Goal: Communication & Community: Answer question/provide support

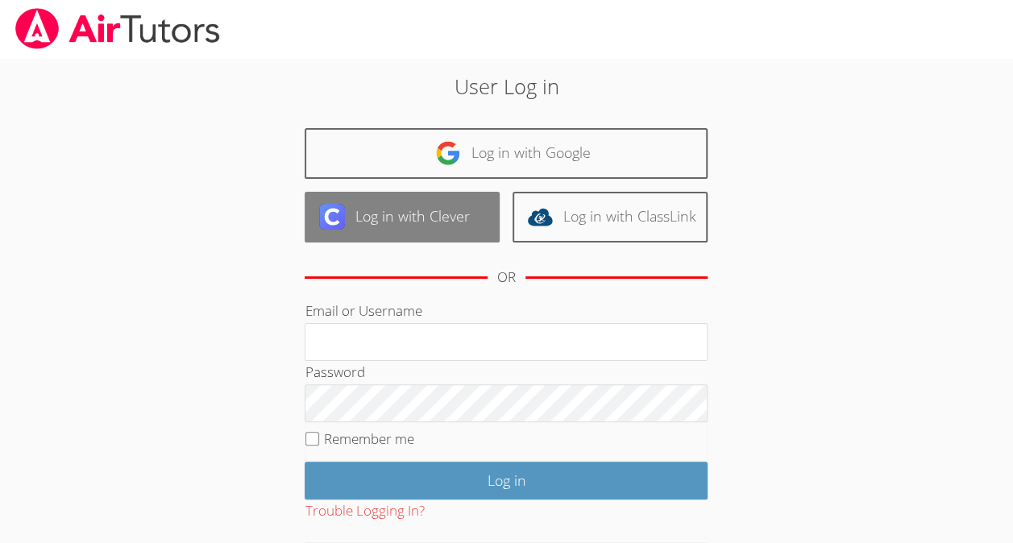
click at [415, 209] on link "Log in with Clever" at bounding box center [402, 217] width 195 height 51
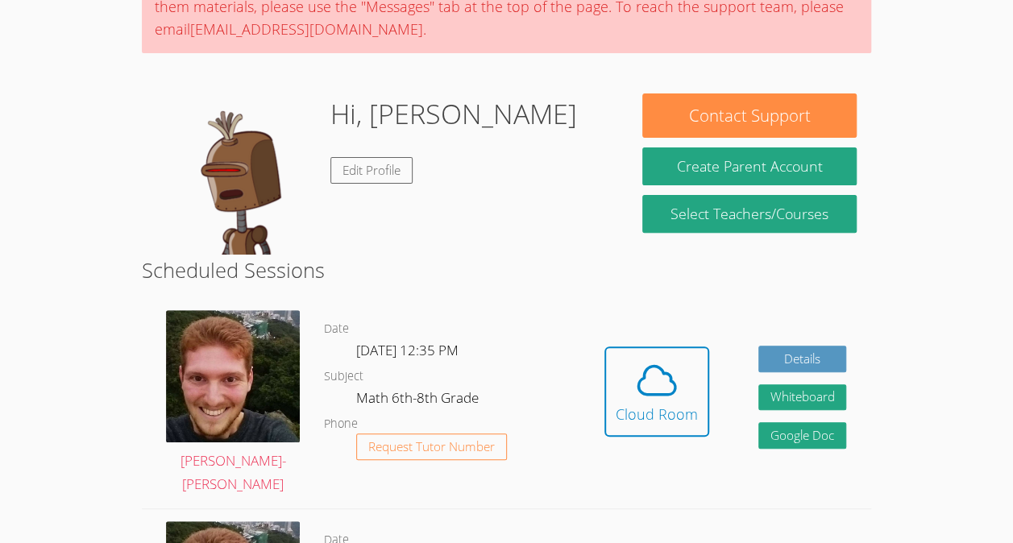
scroll to position [174, 0]
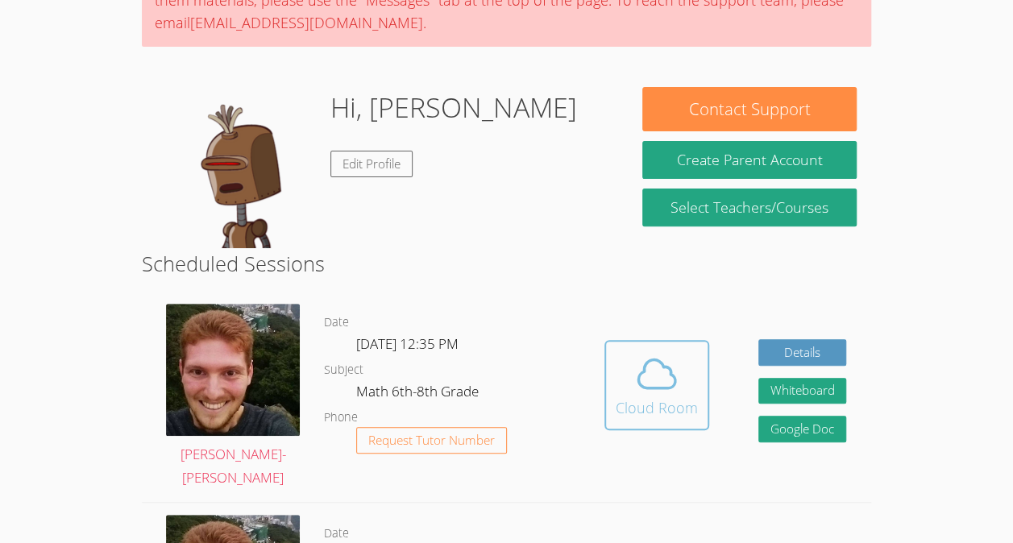
click at [667, 356] on icon at bounding box center [656, 373] width 45 height 45
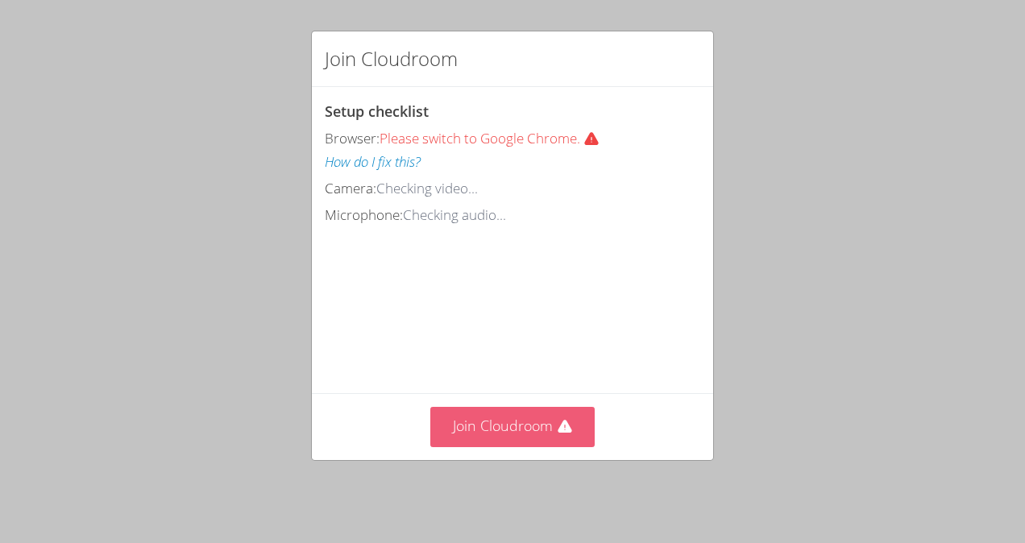
click at [526, 423] on button "Join Cloudroom" at bounding box center [512, 426] width 165 height 39
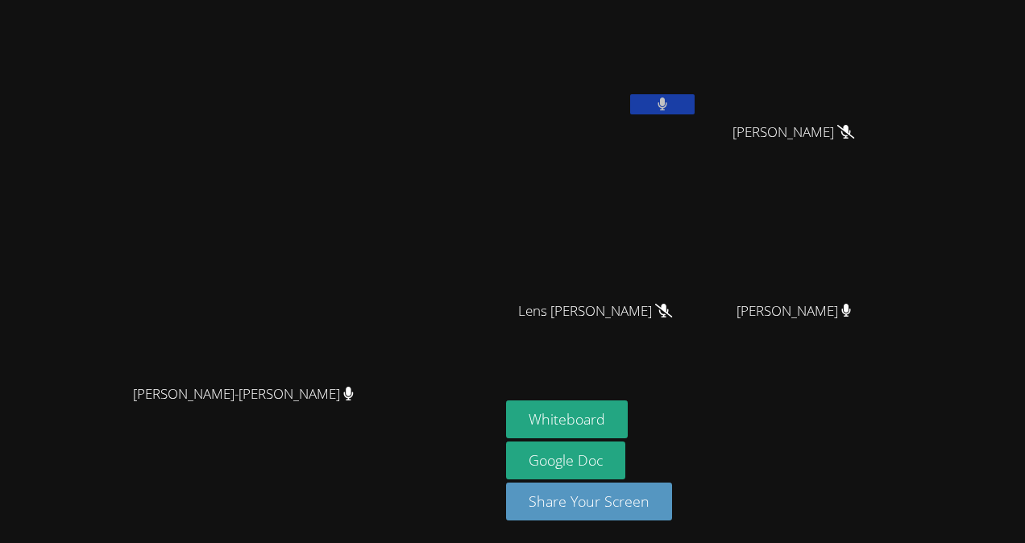
drag, startPoint x: 526, startPoint y: 423, endPoint x: 438, endPoint y: 380, distance: 98.4
click at [438, 380] on div "[PERSON_NAME]-[PERSON_NAME]" at bounding box center [249, 408] width 487 height 64
click at [643, 102] on button at bounding box center [662, 104] width 64 height 20
click at [620, 432] on button "Whiteboard" at bounding box center [567, 420] width 122 height 38
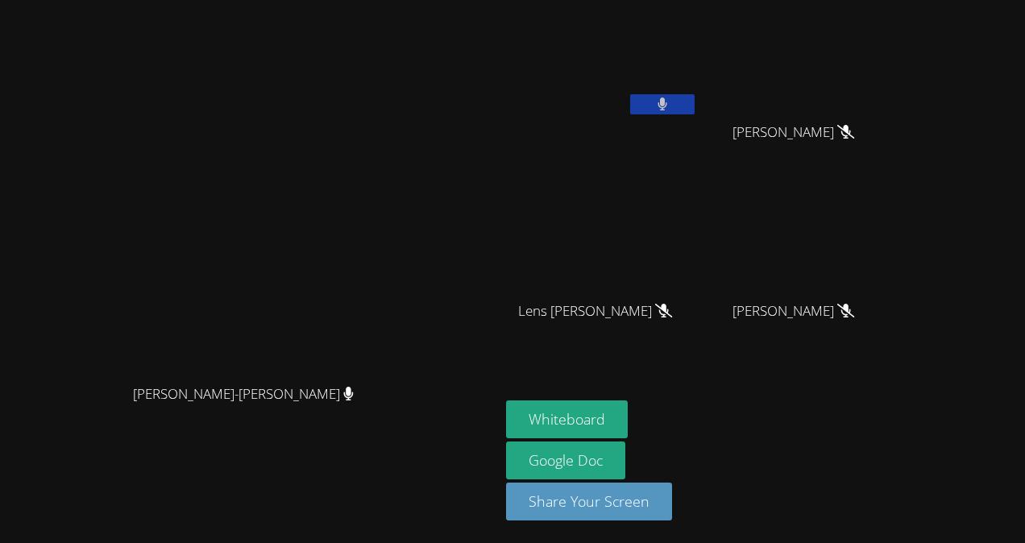
click at [687, 47] on video at bounding box center [602, 60] width 192 height 108
click at [668, 98] on icon at bounding box center [663, 105] width 10 height 14
click at [674, 103] on button at bounding box center [662, 104] width 64 height 20
click at [669, 109] on button at bounding box center [662, 104] width 64 height 20
click at [306, 242] on video at bounding box center [250, 239] width 242 height 274
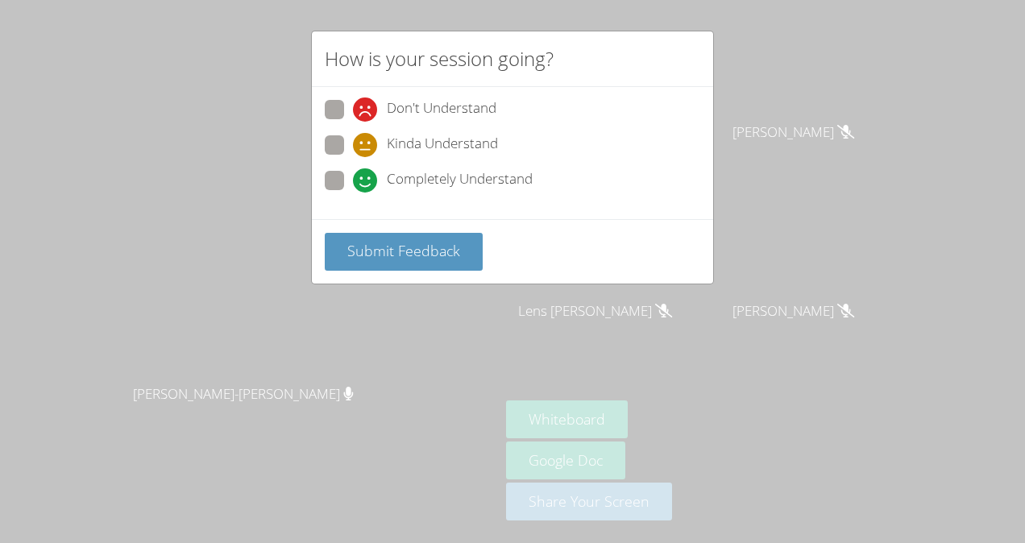
click at [348, 145] on label "Kinda Understand" at bounding box center [411, 146] width 173 height 22
click at [353, 145] on input "Kinda Understand" at bounding box center [360, 142] width 14 height 14
radio input "true"
click at [409, 251] on span "Submit Feedback" at bounding box center [403, 250] width 113 height 19
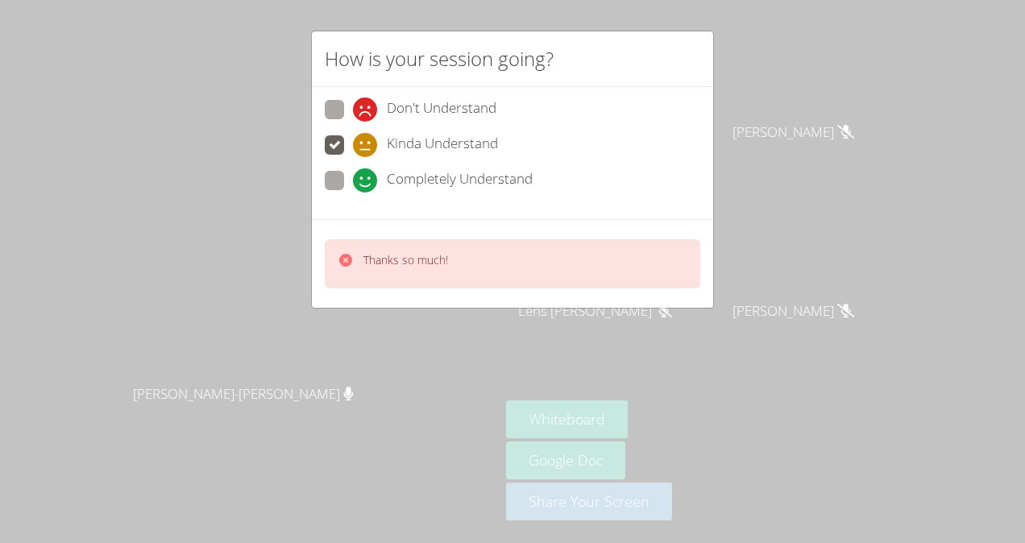
click at [716, 100] on div "How is your session going? Don't Understand Kinda Understand Completely Underst…" at bounding box center [512, 271] width 1025 height 543
click at [570, 290] on div "Thanks so much!" at bounding box center [512, 263] width 401 height 89
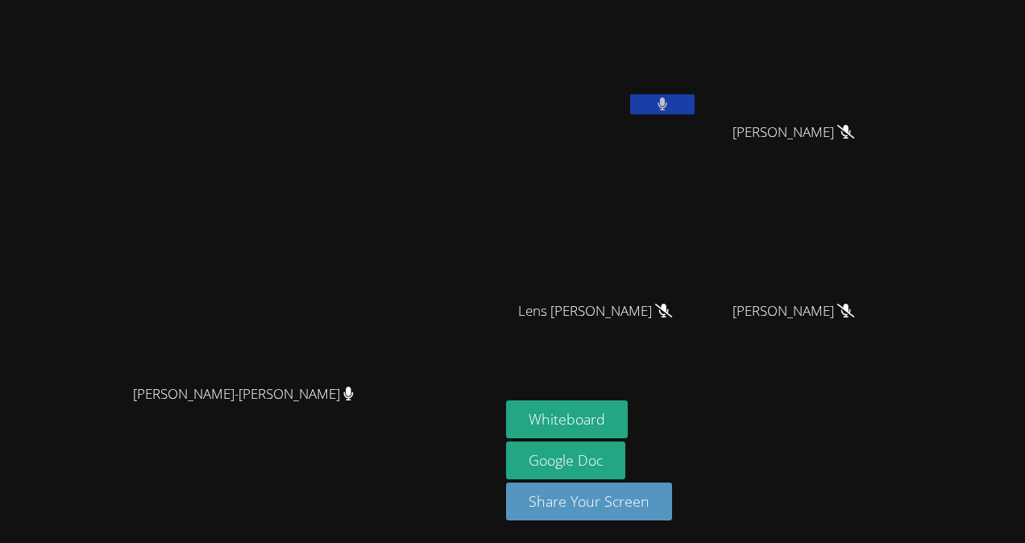
drag, startPoint x: 570, startPoint y: 290, endPoint x: 705, endPoint y: 105, distance: 229.5
click at [695, 105] on button at bounding box center [662, 104] width 64 height 20
click at [637, 114] on div at bounding box center [662, 106] width 64 height 24
drag, startPoint x: 654, startPoint y: 96, endPoint x: 645, endPoint y: 106, distance: 14.3
click at [645, 106] on button at bounding box center [662, 104] width 64 height 20
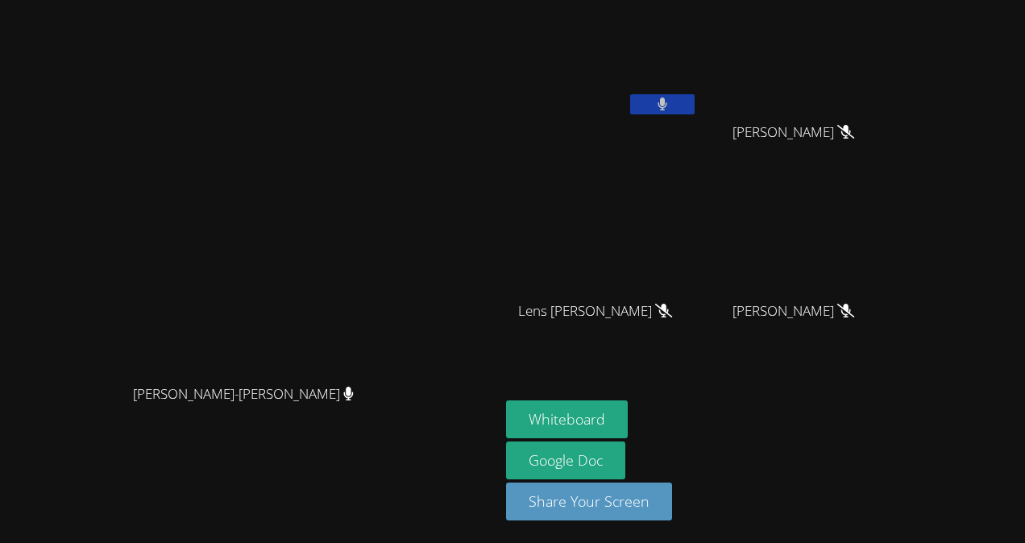
click at [667, 98] on button at bounding box center [662, 104] width 64 height 20
